Goal: Transaction & Acquisition: Purchase product/service

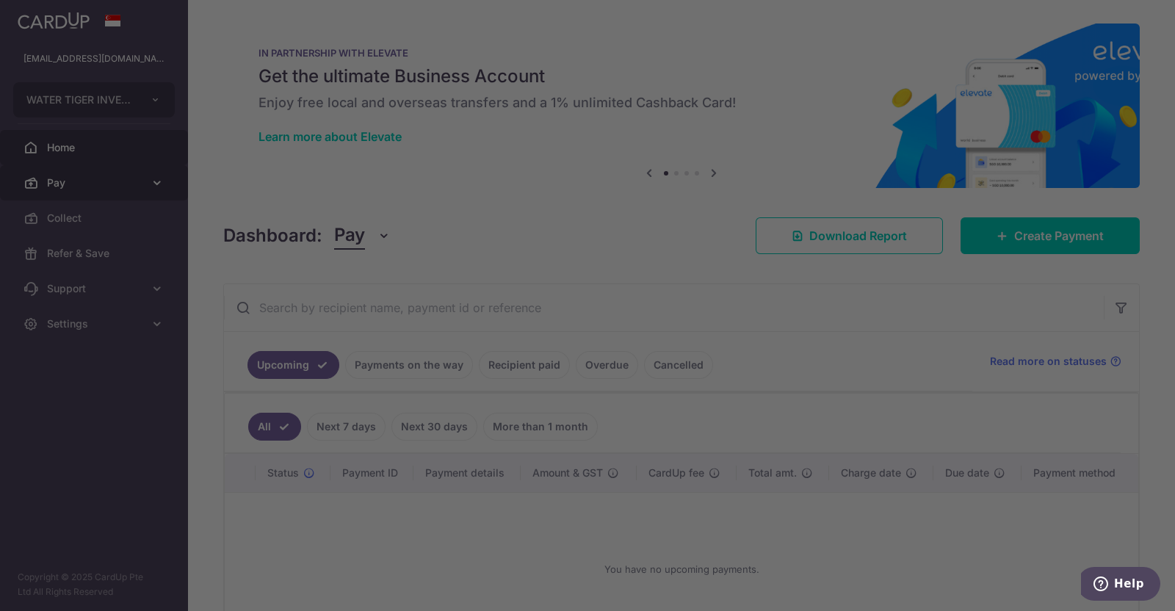
click at [62, 186] on div at bounding box center [593, 308] width 1187 height 617
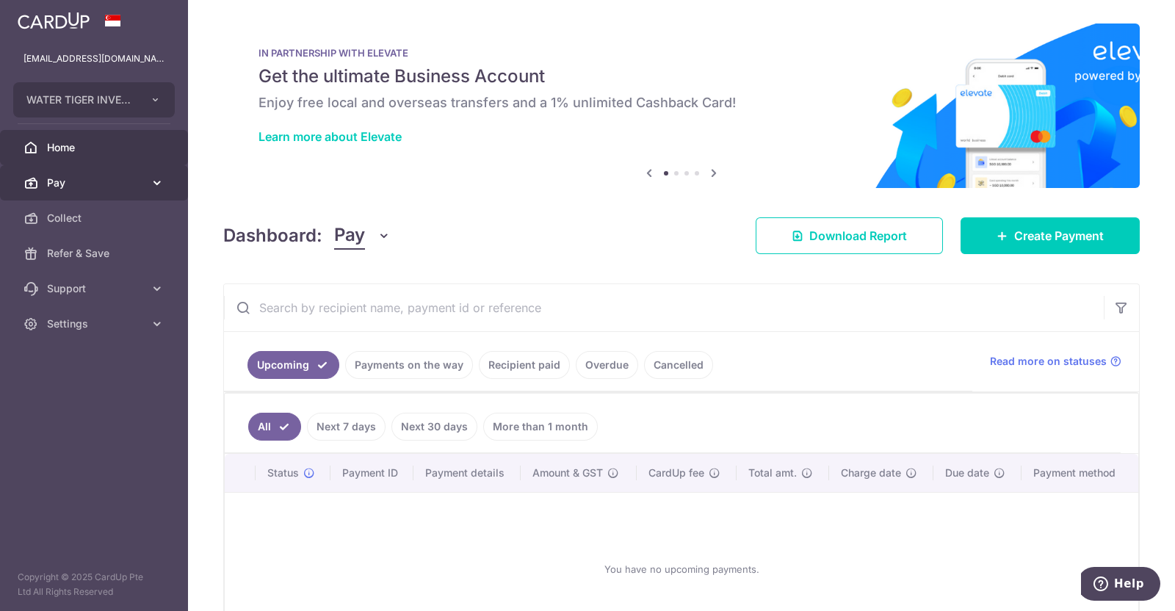
click at [105, 176] on span "Pay" at bounding box center [95, 183] width 97 height 15
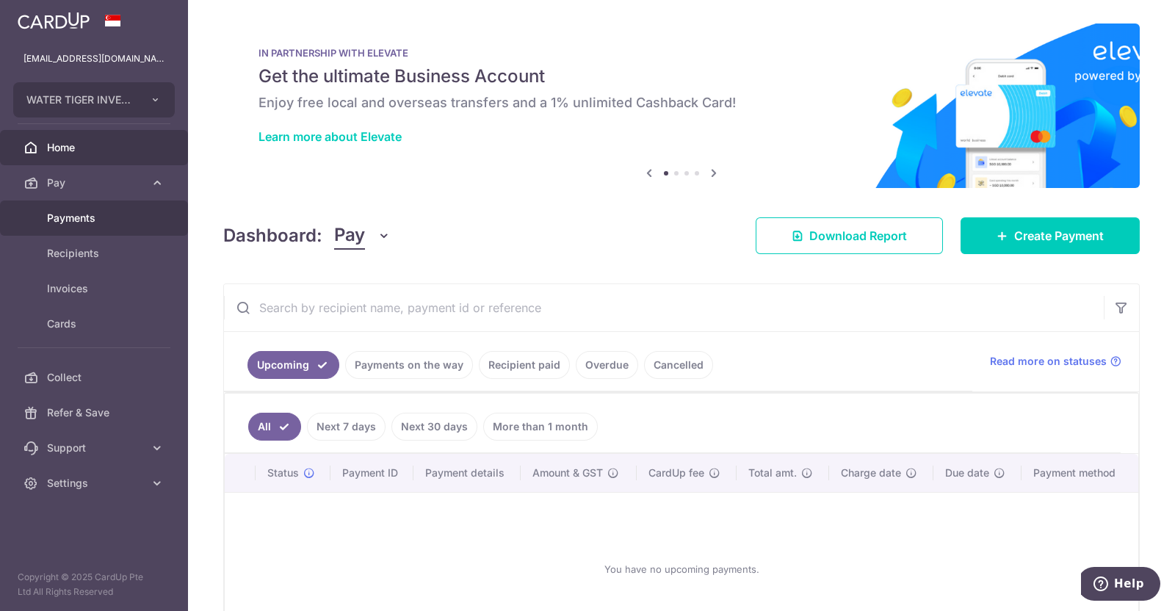
click at [93, 214] on span "Payments" at bounding box center [95, 218] width 97 height 15
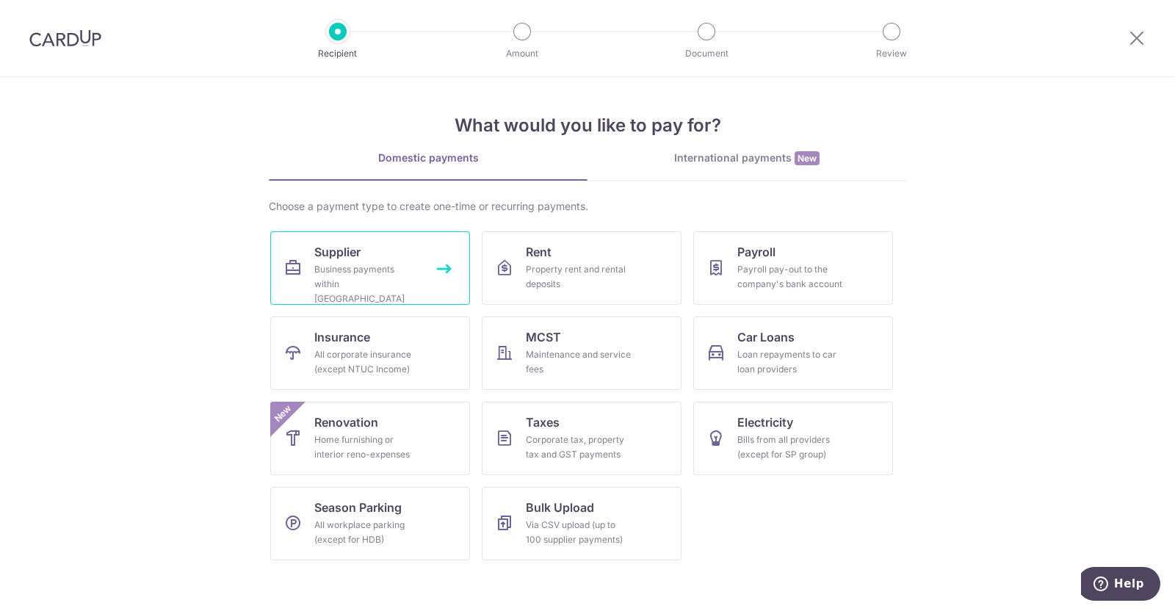
click at [351, 270] on div "Business payments within Singapore" at bounding box center [367, 284] width 106 height 44
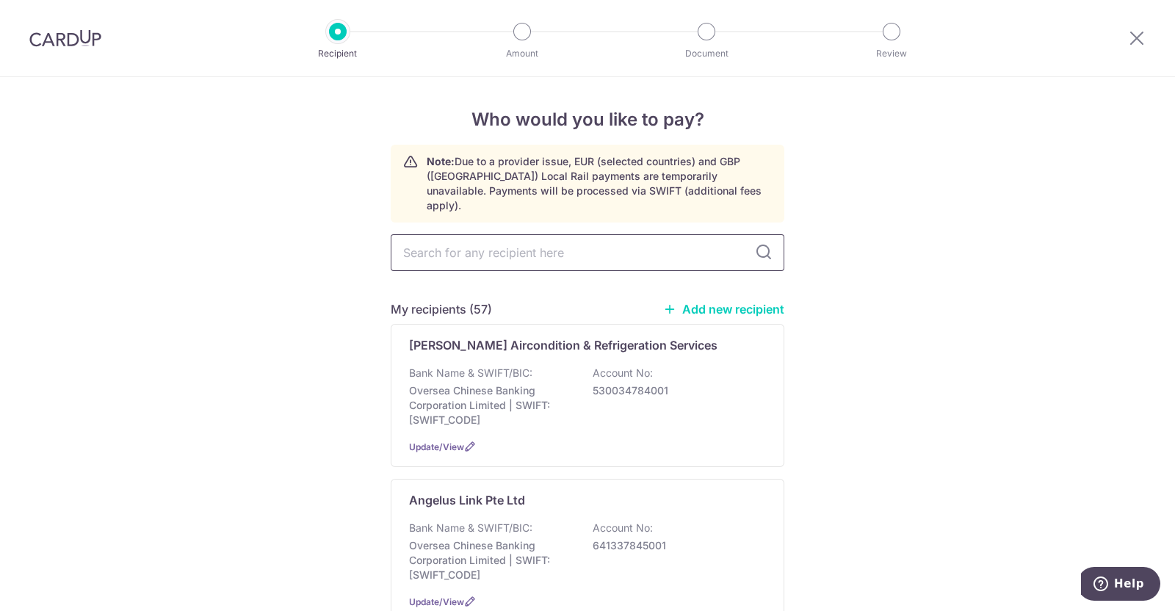
click at [448, 236] on input "text" at bounding box center [588, 252] width 394 height 37
type input "tt"
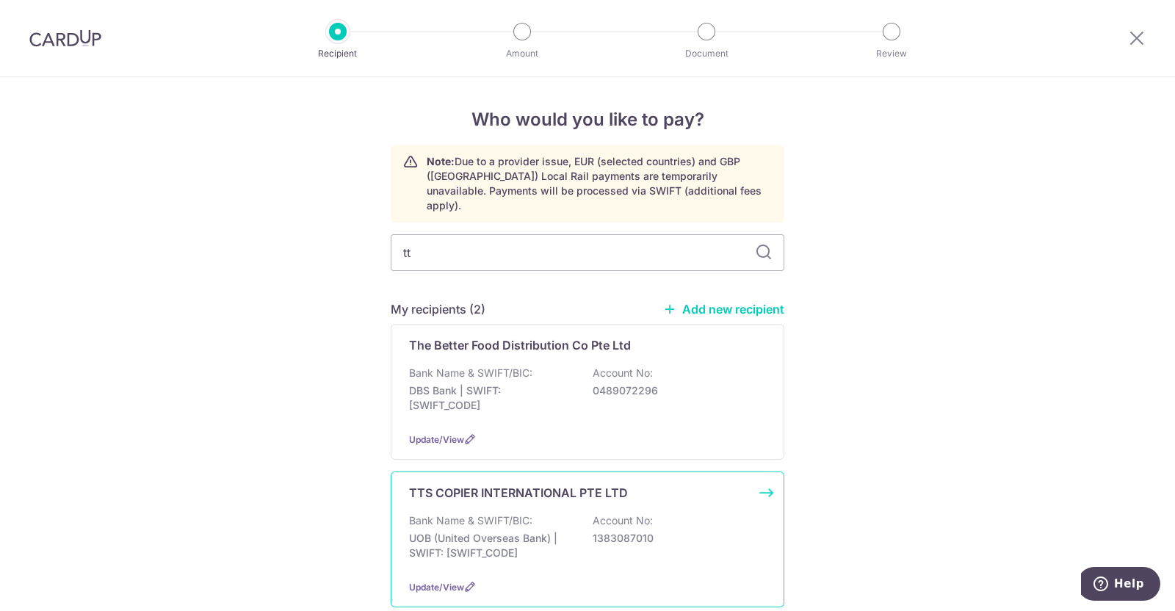
click at [489, 484] on p "TTS COPIER INTERNATIONAL PTE LTD" at bounding box center [518, 493] width 219 height 18
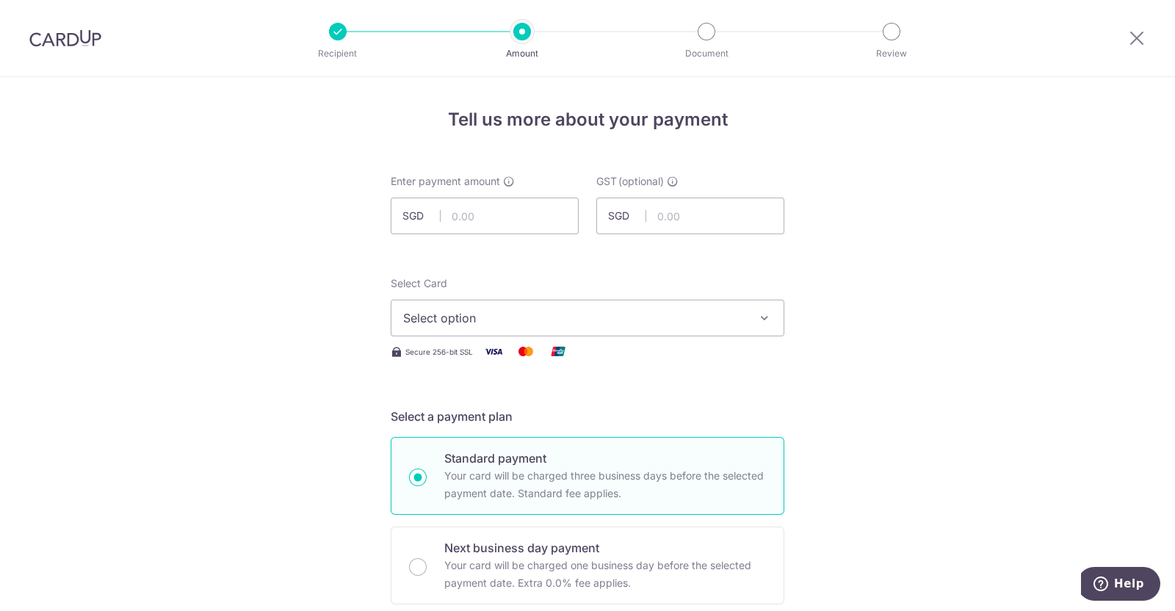
click at [757, 311] on icon "button" at bounding box center [764, 318] width 15 height 15
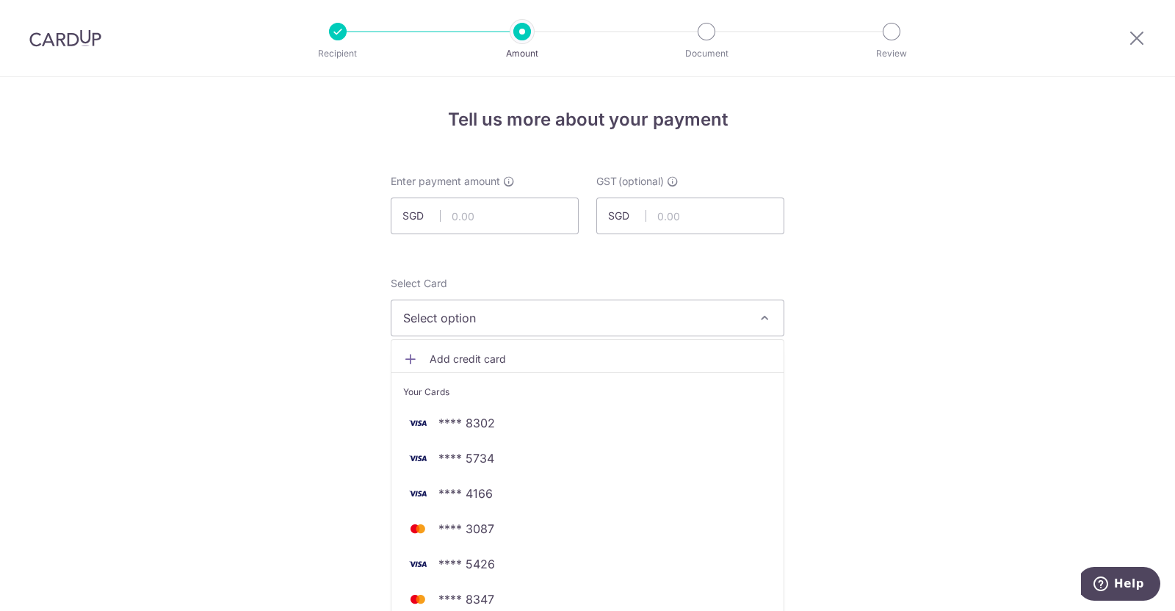
click at [757, 311] on icon "button" at bounding box center [764, 318] width 15 height 15
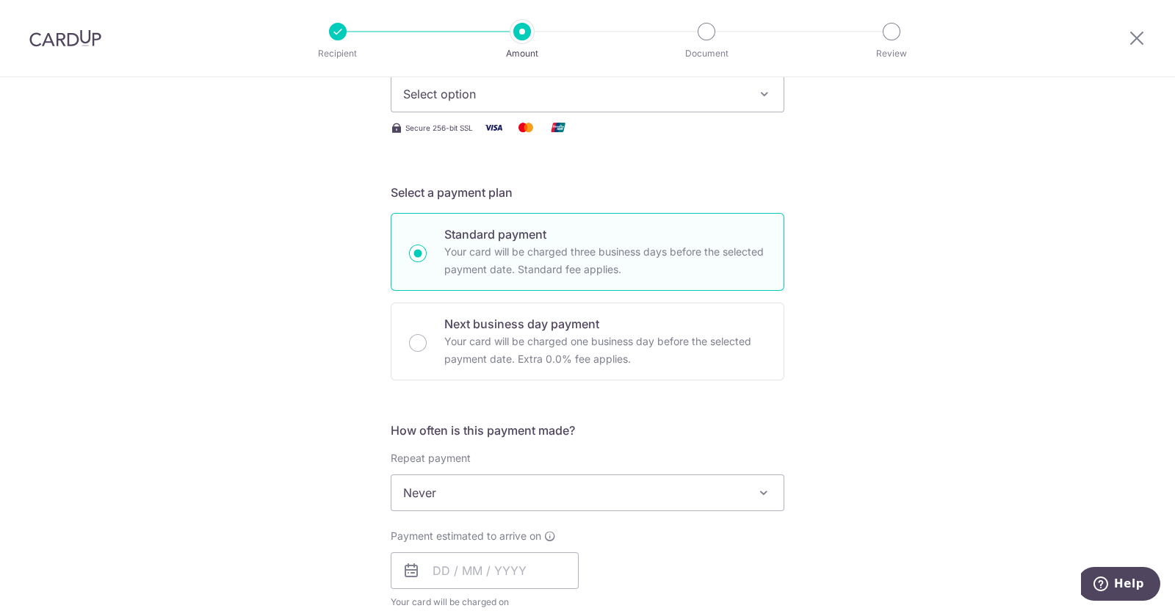
scroll to position [157, 0]
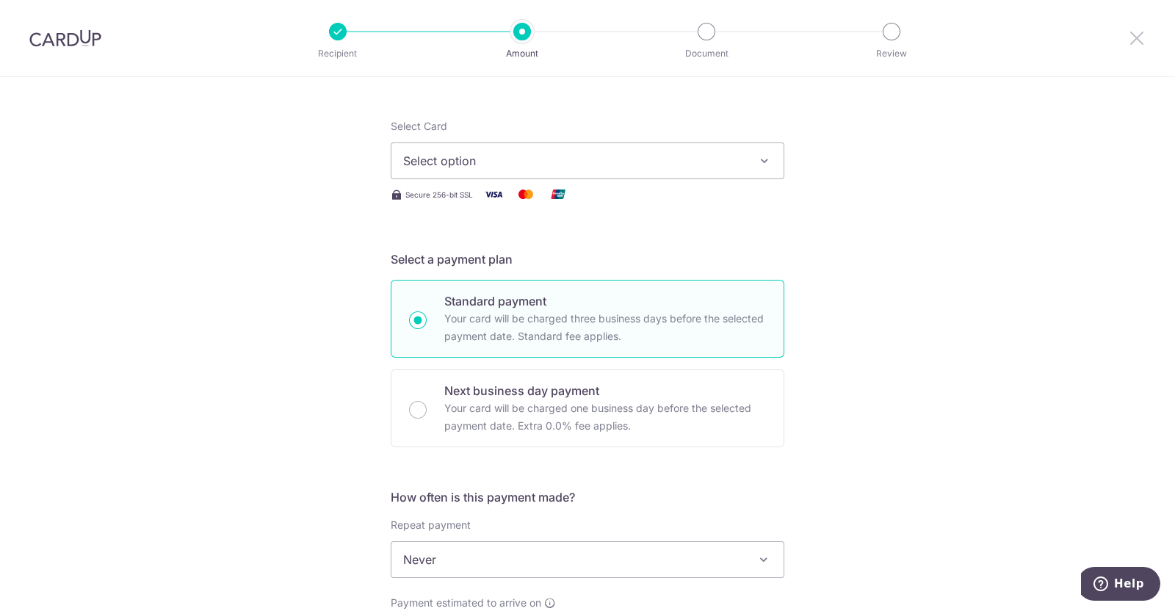
click at [1135, 41] on icon at bounding box center [1137, 38] width 18 height 18
